Goal: Information Seeking & Learning: Compare options

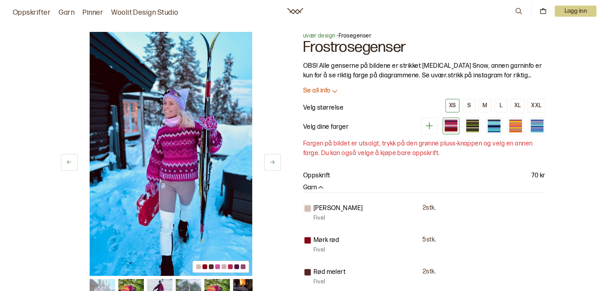
scroll to position [16, 0]
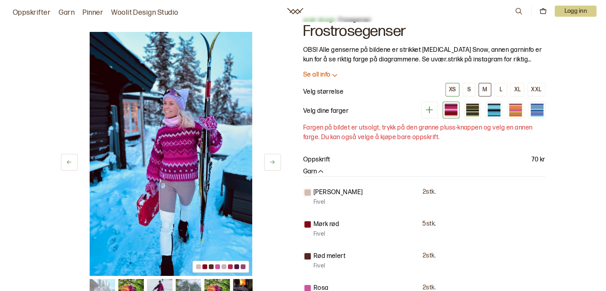
click at [483, 88] on button "M" at bounding box center [484, 90] width 13 height 14
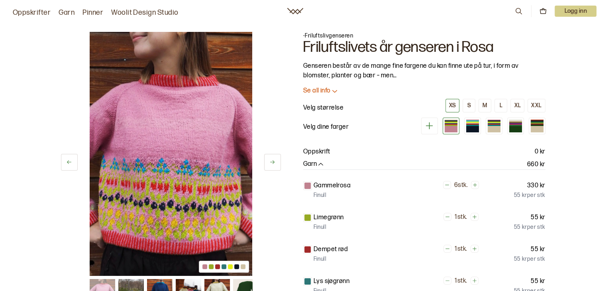
scroll to position [16, 0]
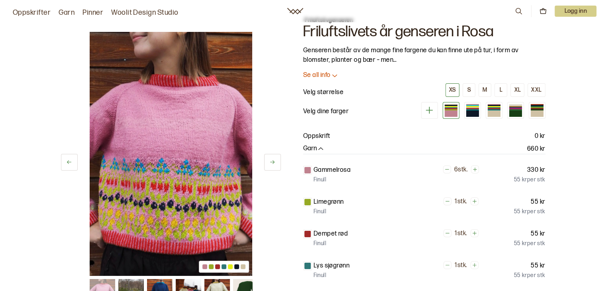
click at [318, 76] on p "Se all info" at bounding box center [316, 75] width 27 height 8
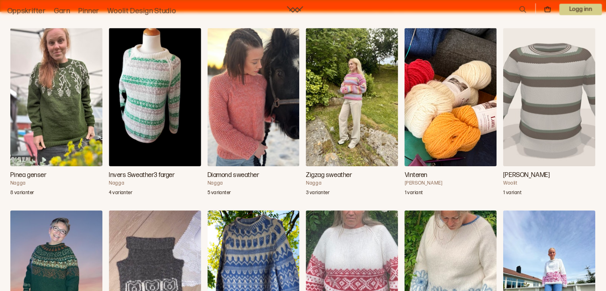
scroll to position [906, 0]
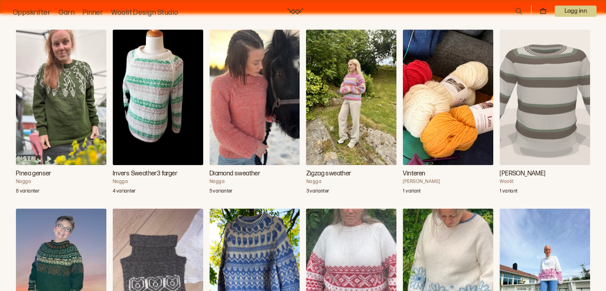
click at [352, 108] on img "Zigzag sweather" at bounding box center [351, 96] width 90 height 135
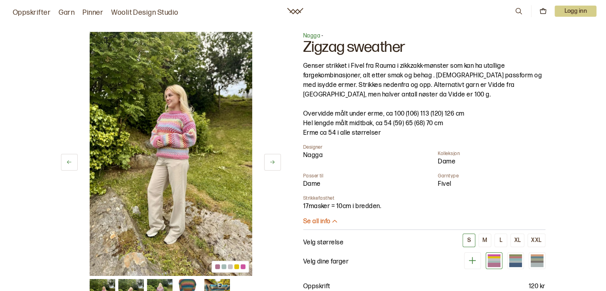
click at [274, 162] on icon at bounding box center [272, 162] width 4 height 4
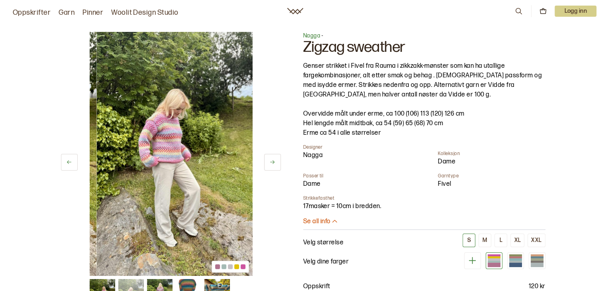
click at [274, 162] on icon at bounding box center [272, 162] width 4 height 4
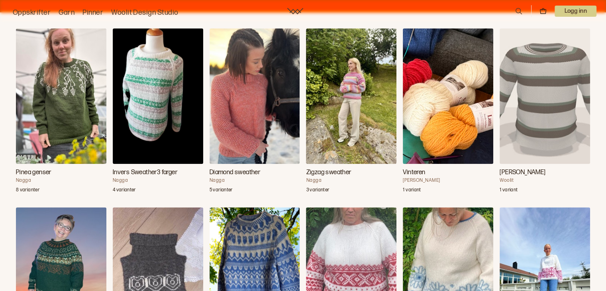
scroll to position [1077, 0]
